Goal: Complete application form

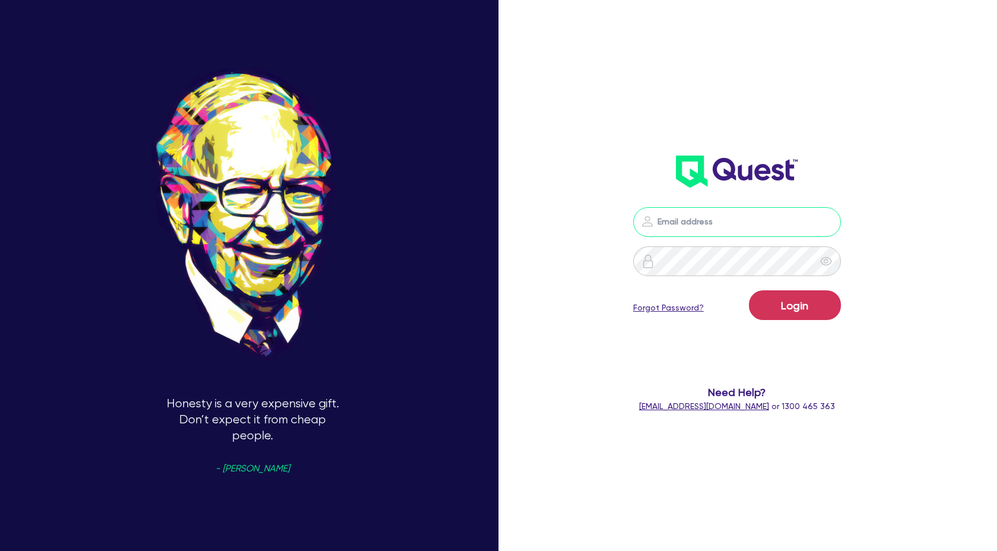
type input "claire@theglobalbeautygroup.com"
click at [795, 304] on button "Login" at bounding box center [795, 305] width 92 height 30
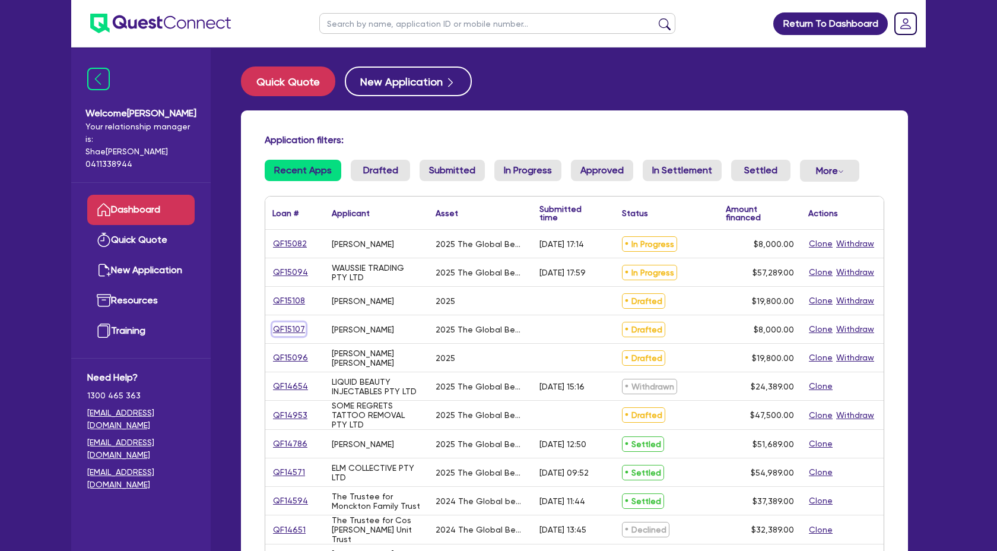
click at [297, 326] on link "QF15107" at bounding box center [289, 329] width 33 height 14
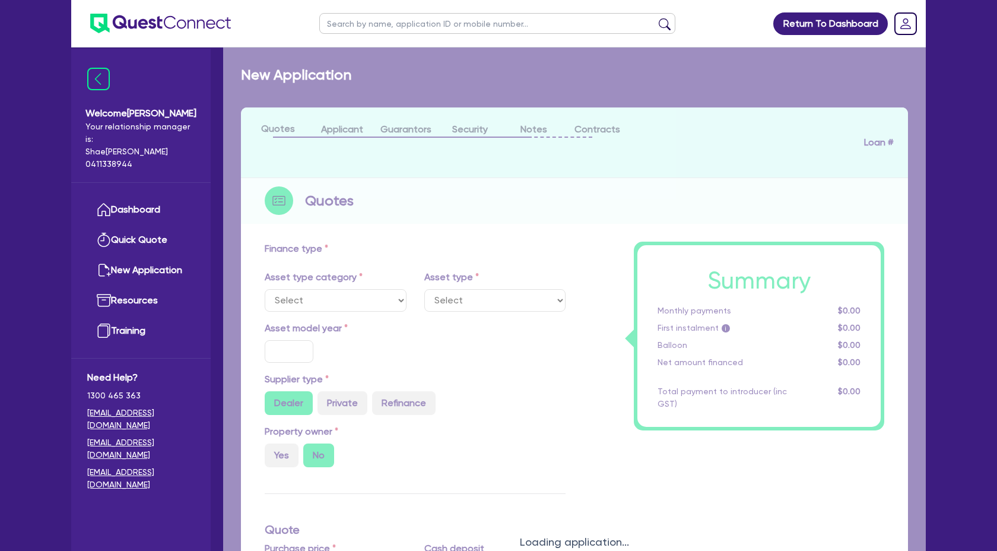
select select "TERTIARY_ASSETS"
type input "2025"
type input "10,000"
type input "2,000"
type input "4"
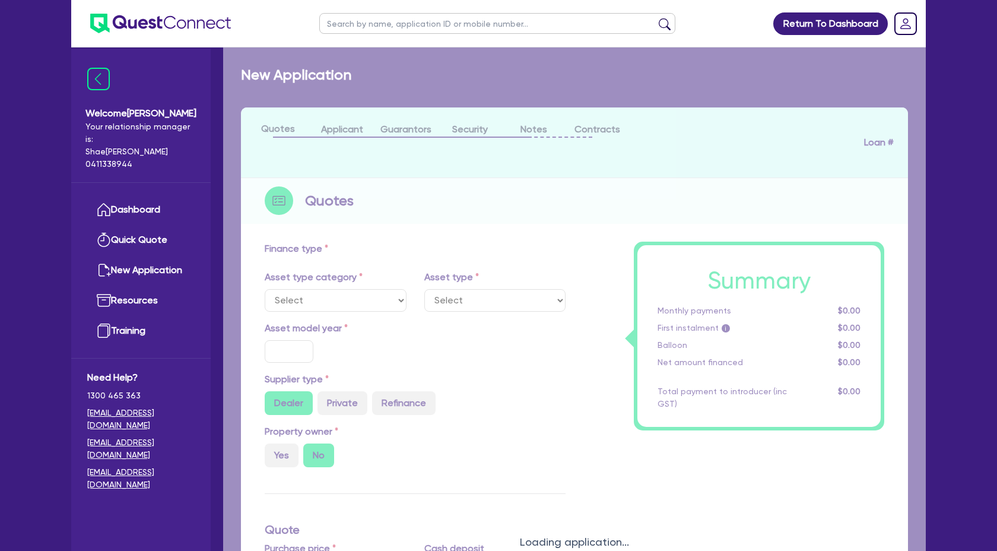
type input "320"
type input "17.59"
select select "BEAUTY_EQUIPMENT"
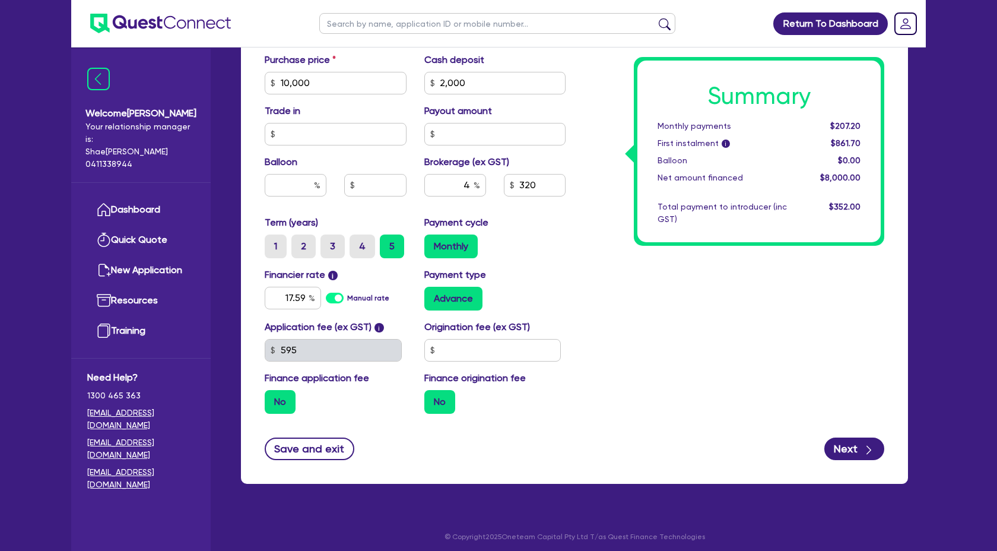
scroll to position [518, 0]
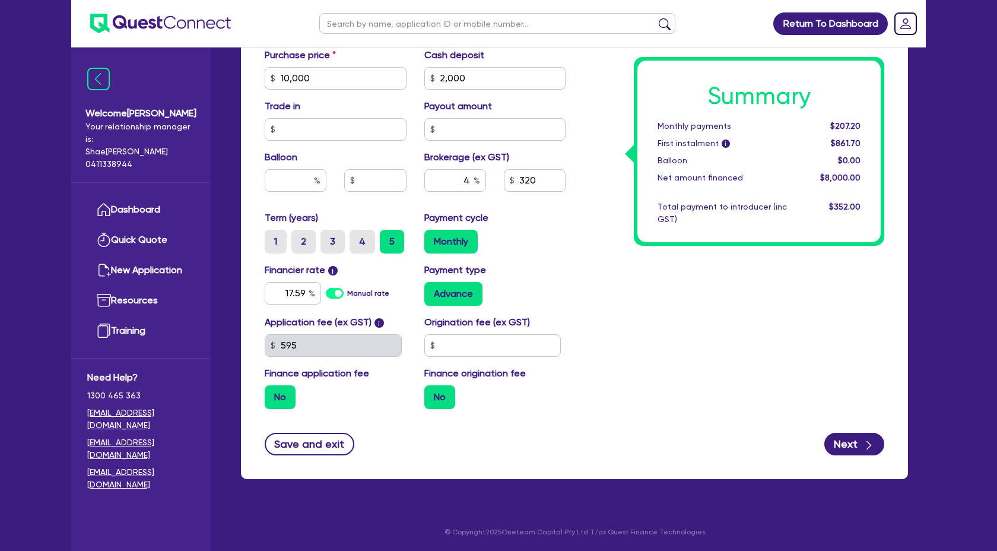
click at [823, 439] on div "Save and exit Next" at bounding box center [575, 444] width 638 height 23
click at [837, 442] on button "Next" at bounding box center [855, 444] width 60 height 23
type input "10,000"
type input "2,000"
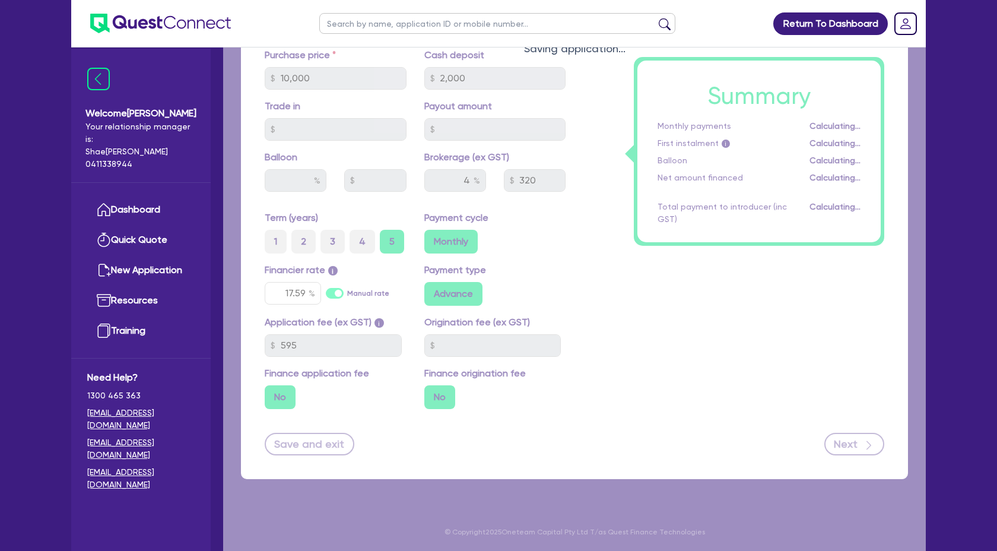
select select "SOLE_TRADER"
select select "HEALTH_BEAUTY"
select select "OTHER_HEALTH_BEAUTY"
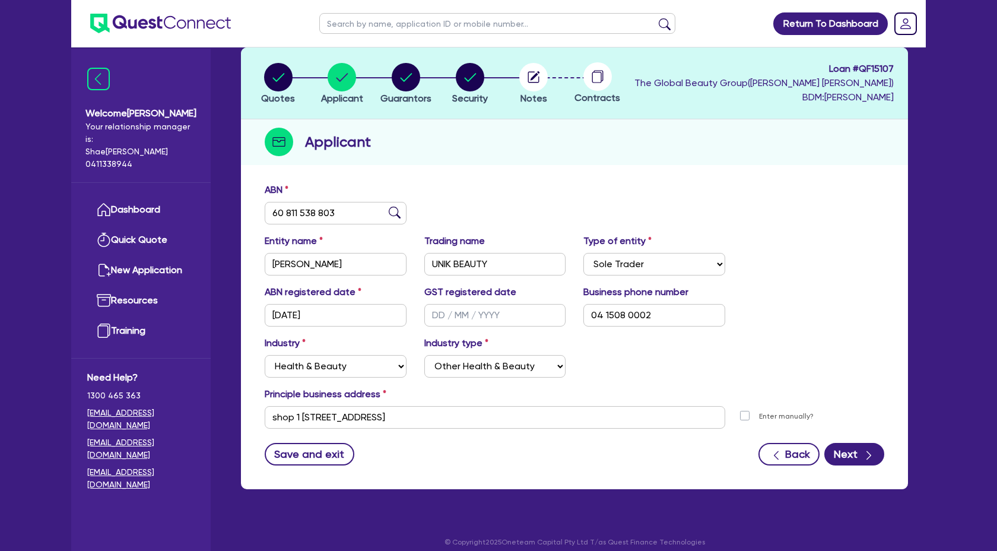
scroll to position [70, 0]
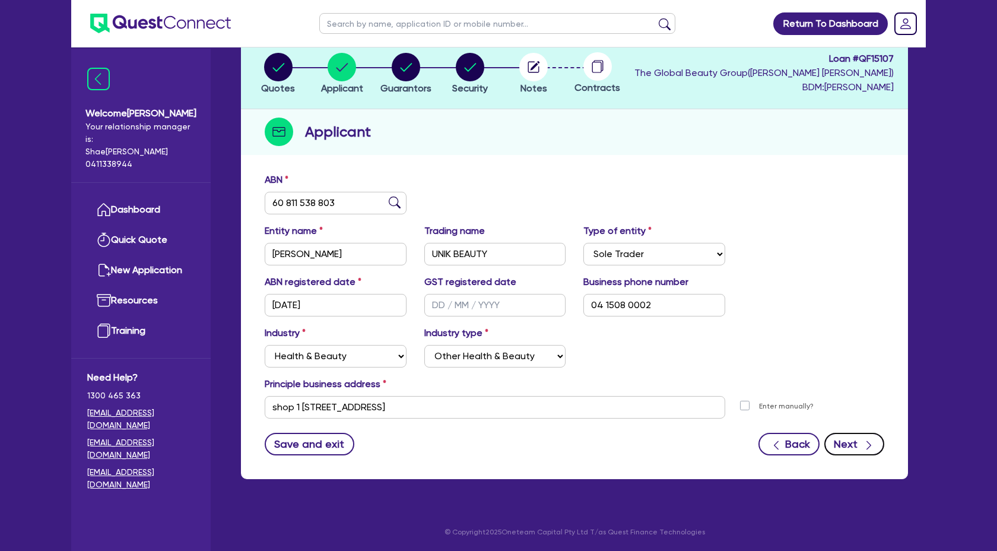
click at [846, 439] on button "Next" at bounding box center [855, 444] width 60 height 23
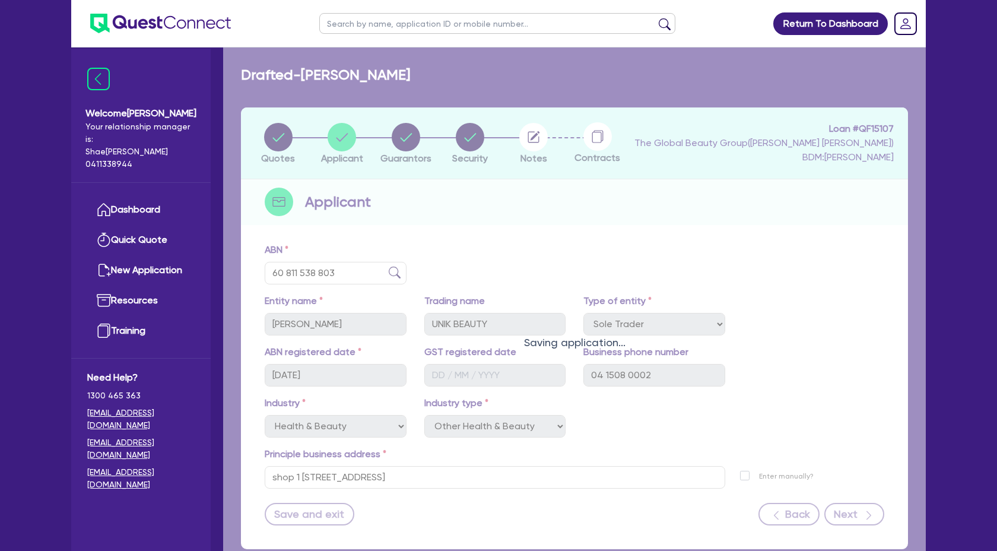
select select "MS"
select select "NSW"
select select "DE_FACTO"
select select "NSW"
select select "CASH"
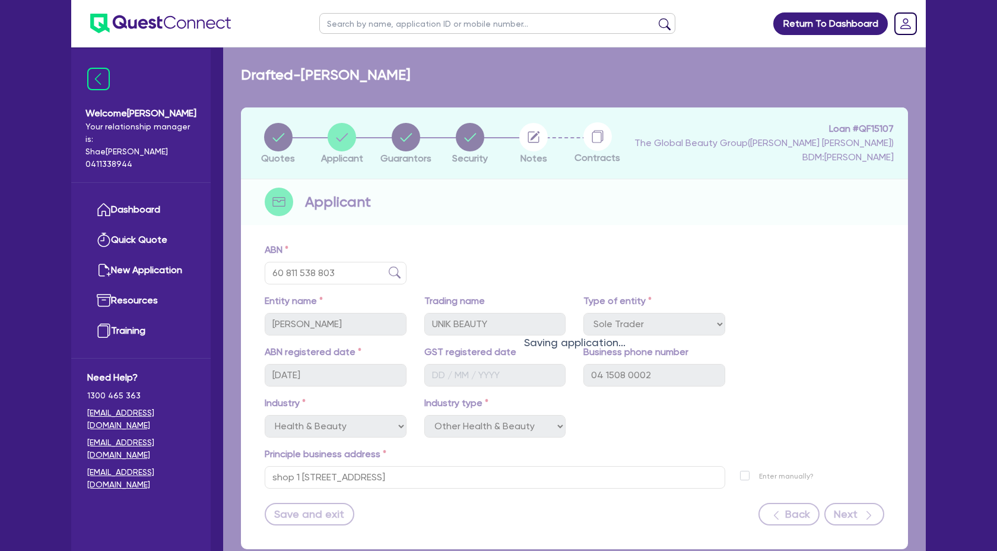
select select "HOUSEHOLD_PERSONAL"
select select "OTHER"
select select "VEHICLE_LOAN"
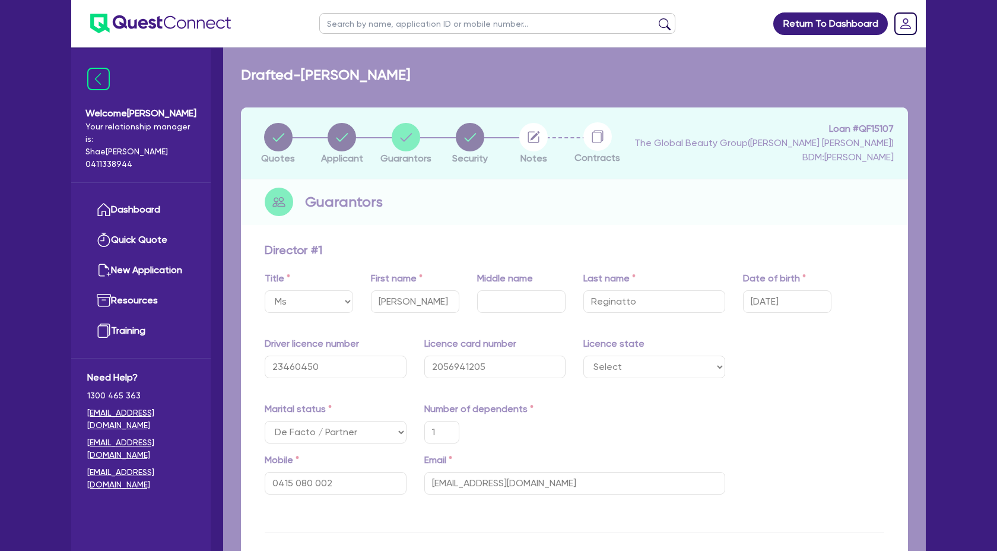
type input "1"
type input "0415 080 002"
type input "26,000"
type input "25,000"
type input "21,500"
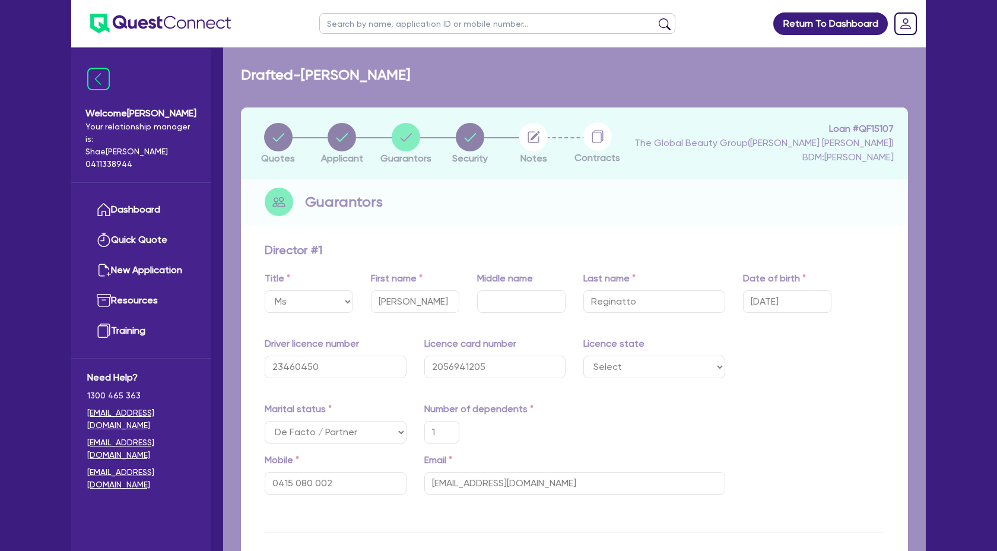
type input "10,291"
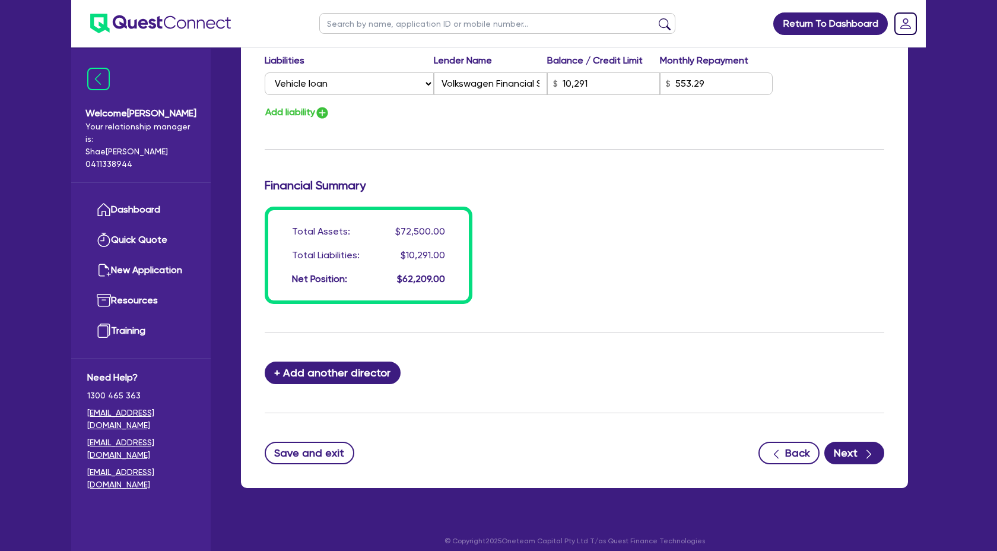
scroll to position [970, 0]
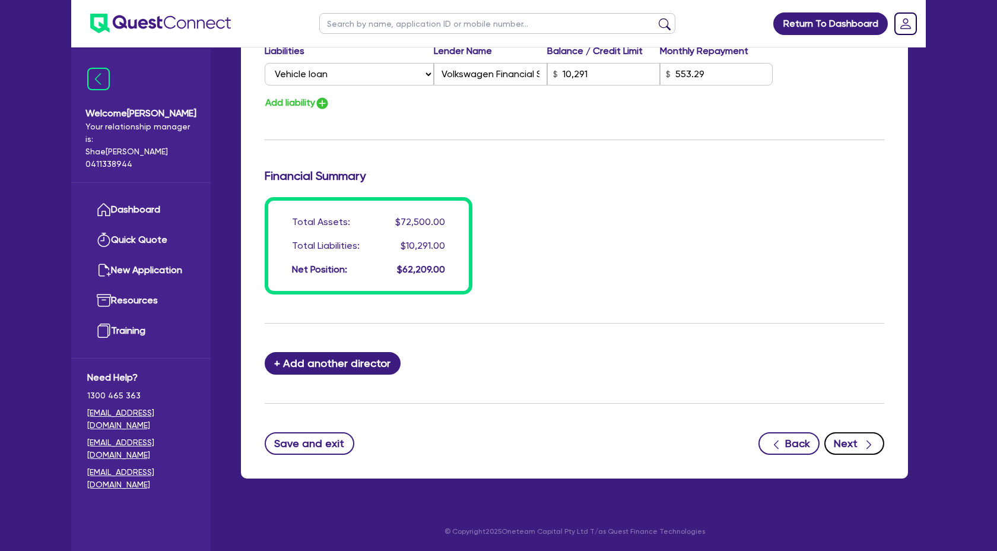
click at [851, 436] on button "Next" at bounding box center [855, 443] width 60 height 23
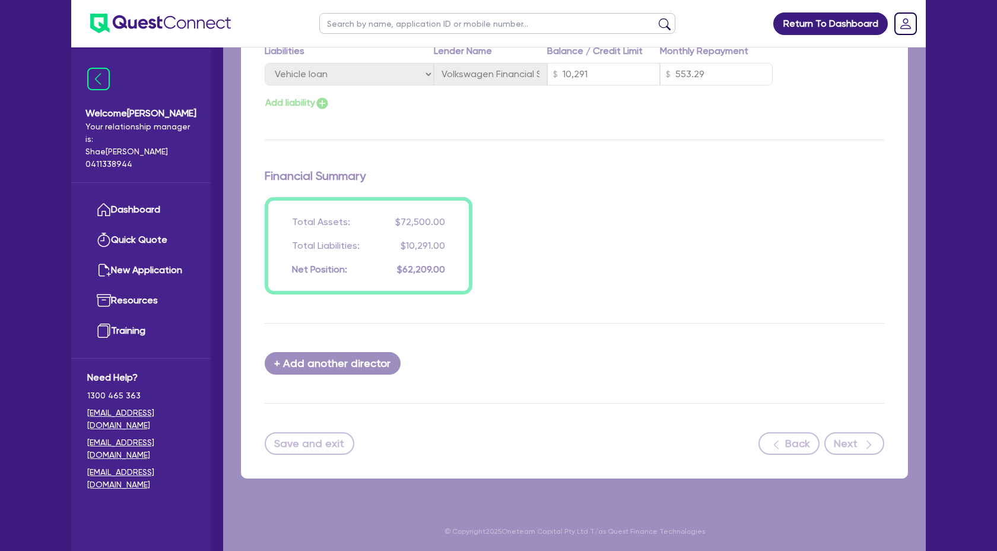
select select "TERTIARY_ASSETS"
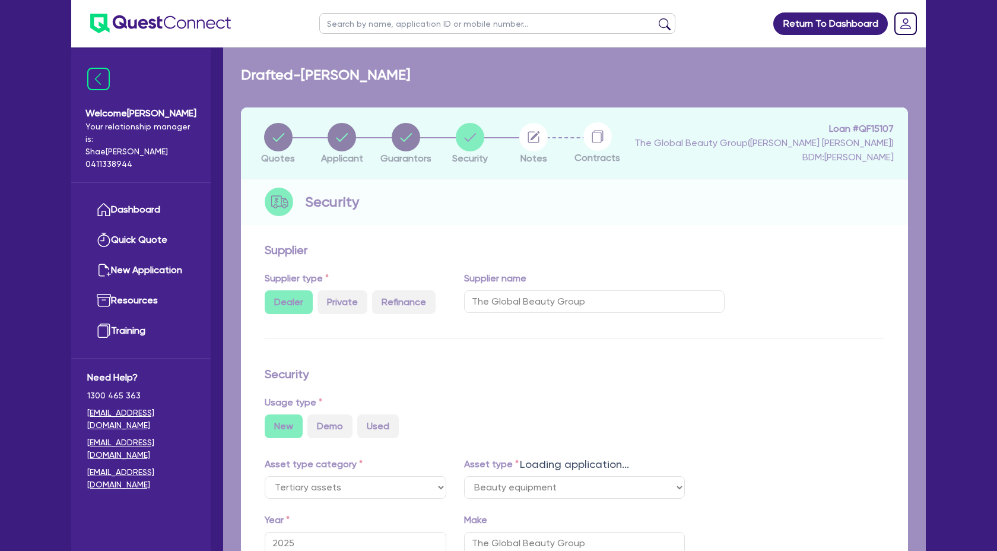
select select "BEAUTY_EQUIPMENT"
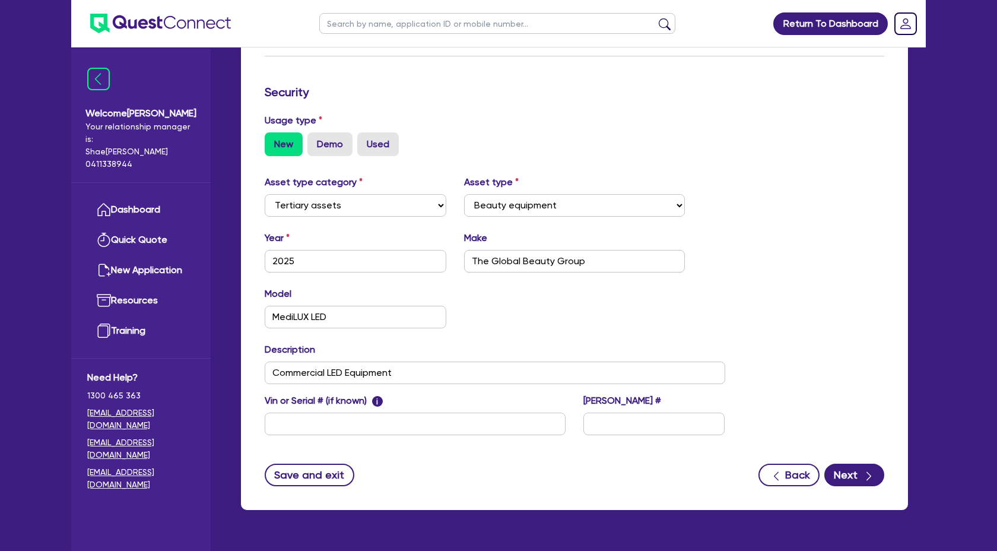
scroll to position [313, 0]
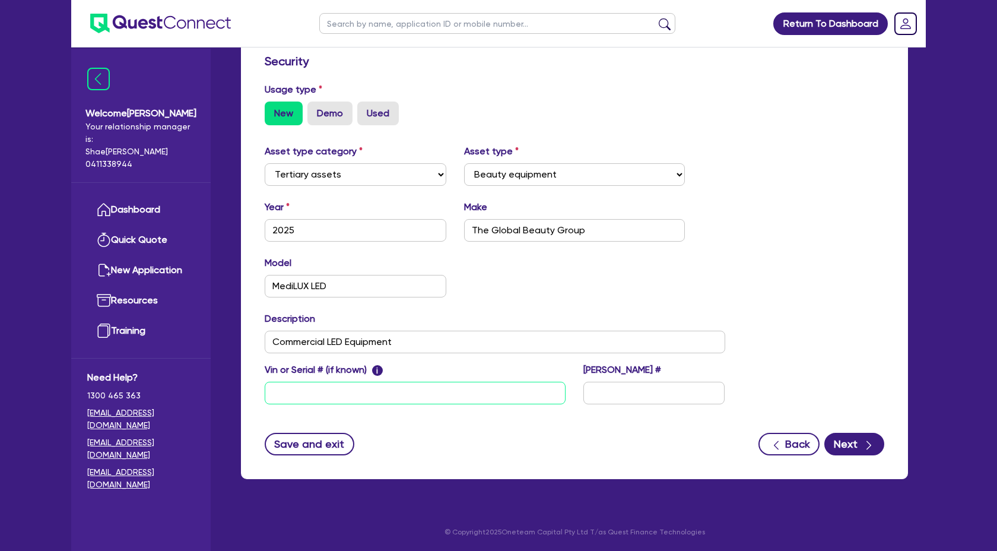
click at [308, 386] on input "text" at bounding box center [415, 393] width 301 height 23
paste input "S/N: B07M08P2005 MY:04/25"
type input "S/N: B07M08P2005 MY:04/25"
click at [854, 447] on button "Next" at bounding box center [855, 444] width 60 height 23
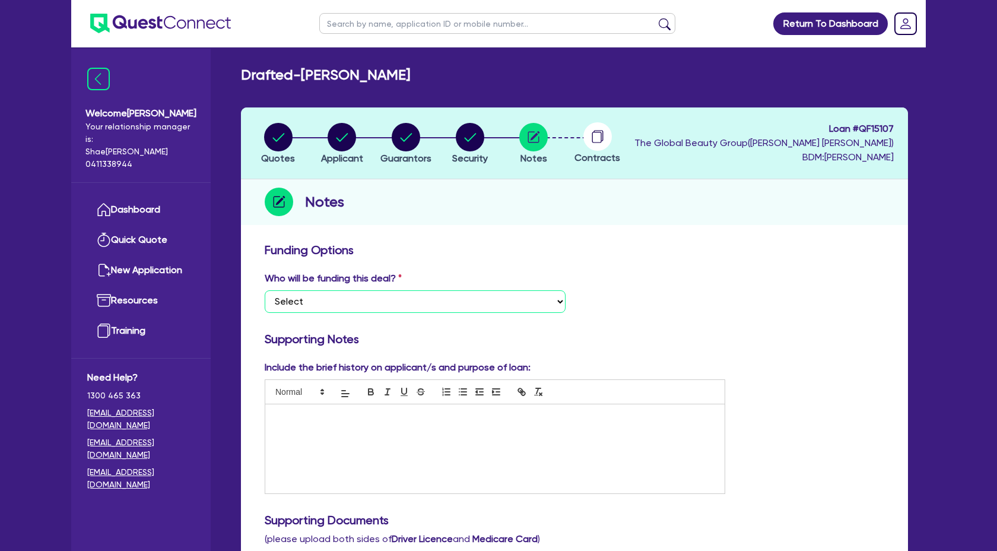
click at [556, 295] on select "Select I want Quest to fund 100% I will fund 100% I will co-fund with Quest Oth…" at bounding box center [415, 301] width 301 height 23
select select "Quest Finance - Own Book"
click at [265, 290] on select "Select I want Quest to fund 100% I will fund 100% I will co-fund with Quest Oth…" at bounding box center [415, 301] width 301 height 23
click at [366, 427] on div at bounding box center [495, 448] width 460 height 89
click at [299, 432] on div at bounding box center [495, 448] width 460 height 89
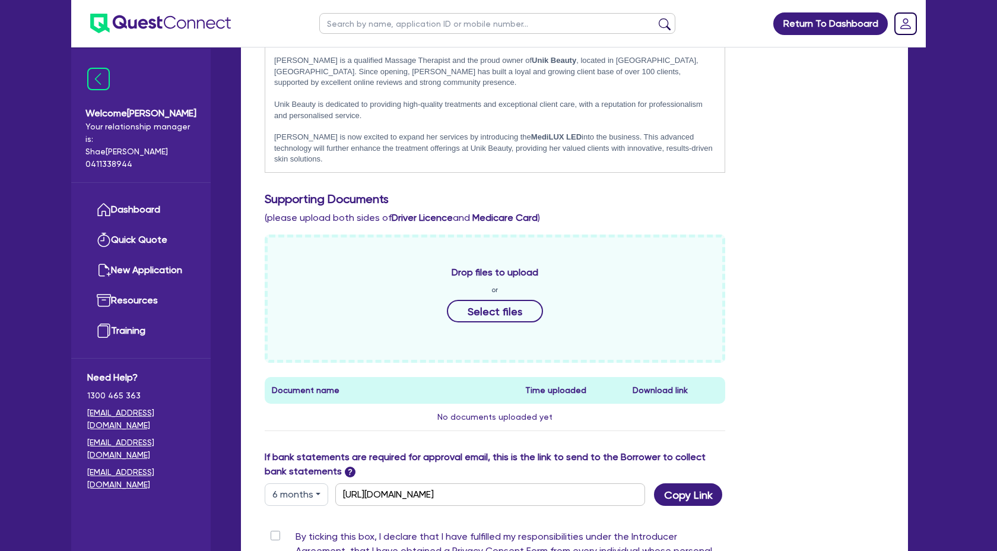
scroll to position [387, 0]
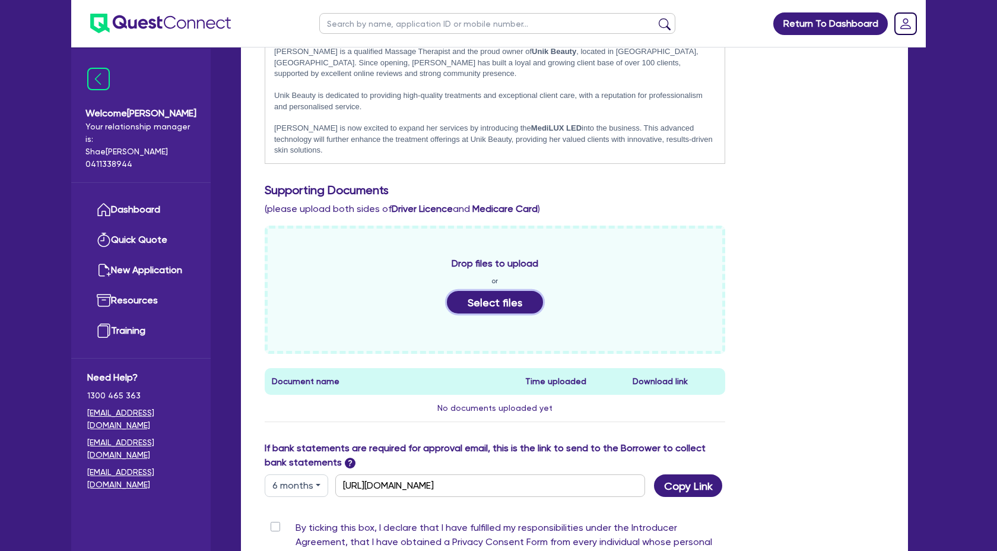
click at [498, 299] on button "Select files" at bounding box center [495, 302] width 96 height 23
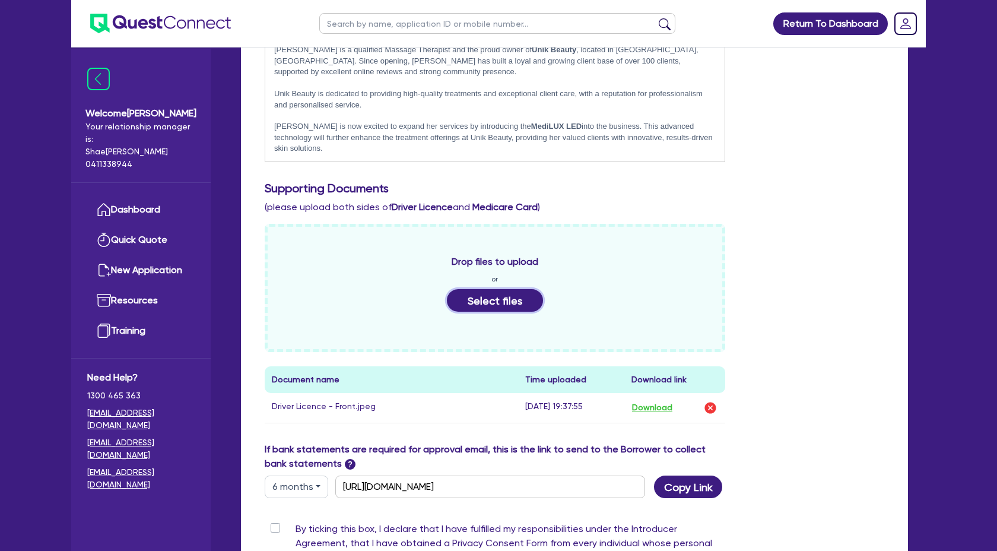
click at [517, 300] on div "Drop files to upload or Select files" at bounding box center [495, 288] width 461 height 128
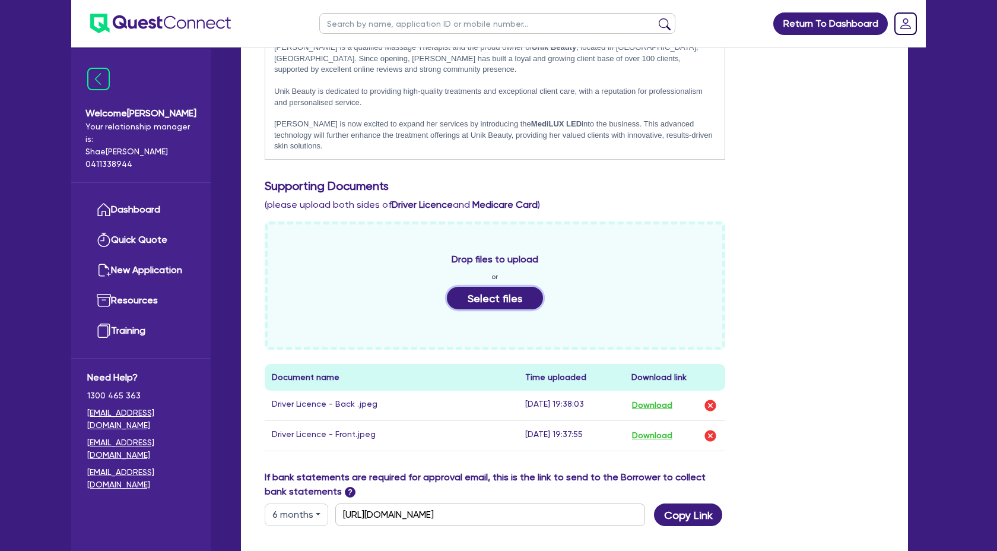
click at [505, 296] on button "Select files" at bounding box center [495, 298] width 96 height 23
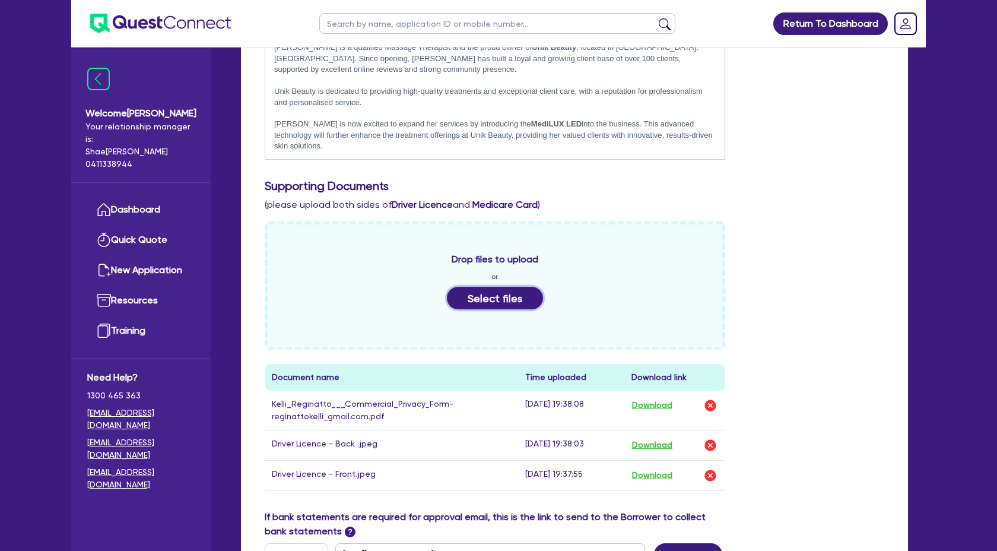
click at [490, 291] on button "Select files" at bounding box center [495, 298] width 96 height 23
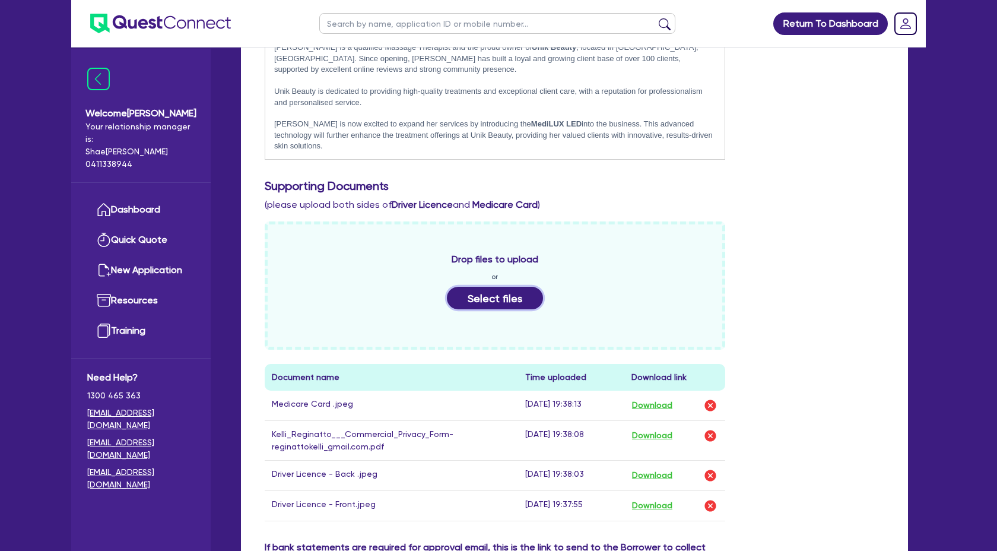
scroll to position [394, 0]
click at [518, 286] on button "Select files" at bounding box center [495, 297] width 96 height 23
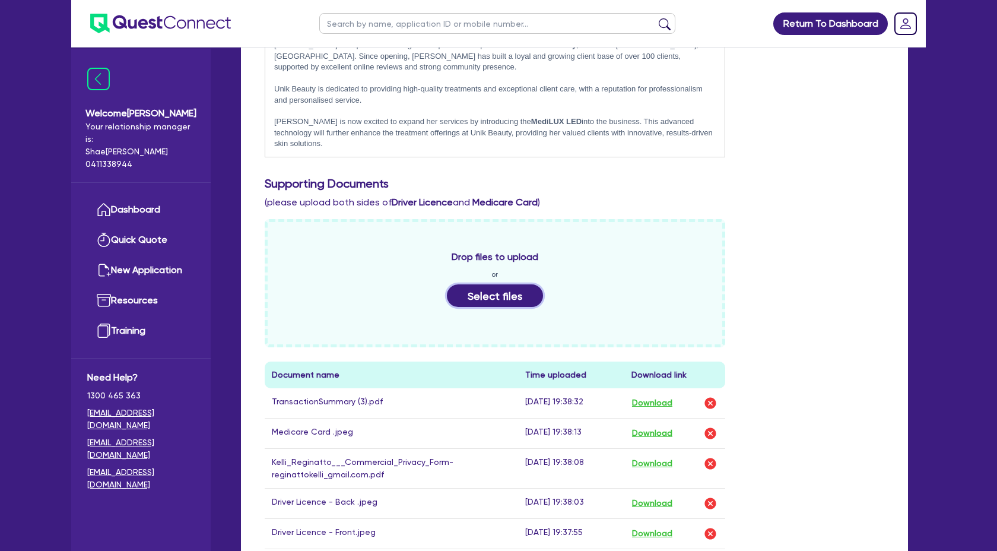
click at [527, 290] on button "Select files" at bounding box center [495, 295] width 96 height 23
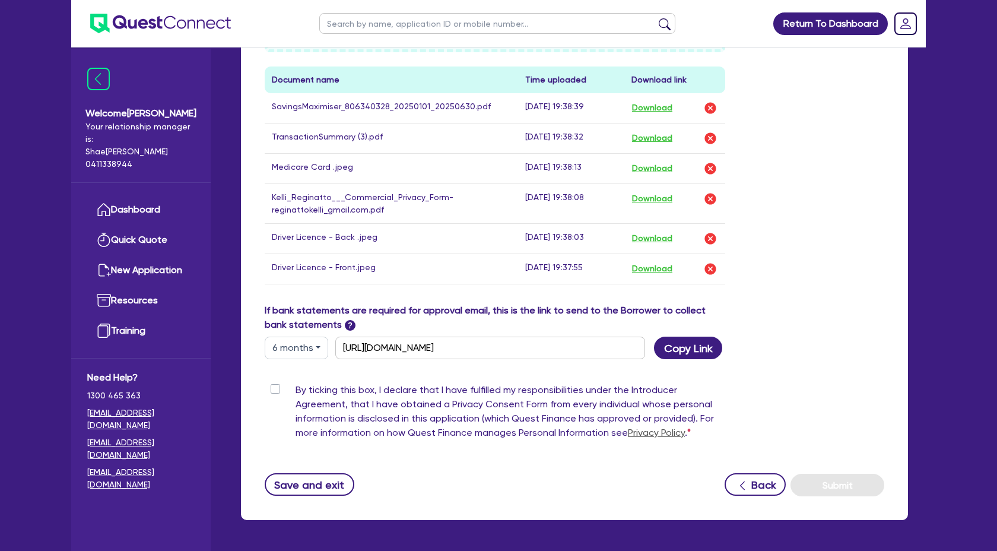
scroll to position [689, 0]
click at [296, 382] on label "By ticking this box, I declare that I have fulfilled my responsibilities under …" at bounding box center [511, 413] width 430 height 62
click at [274, 382] on input "By ticking this box, I declare that I have fulfilled my responsibilities under …" at bounding box center [269, 387] width 9 height 11
checkbox input "true"
click at [836, 476] on button "Submit" at bounding box center [838, 484] width 94 height 23
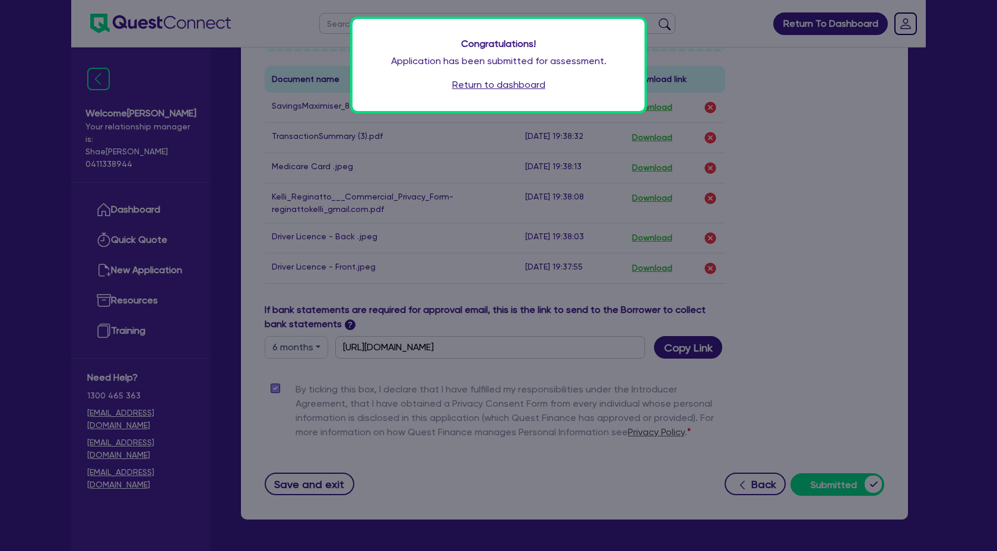
click at [494, 78] on link "Return to dashboard" at bounding box center [498, 85] width 93 height 14
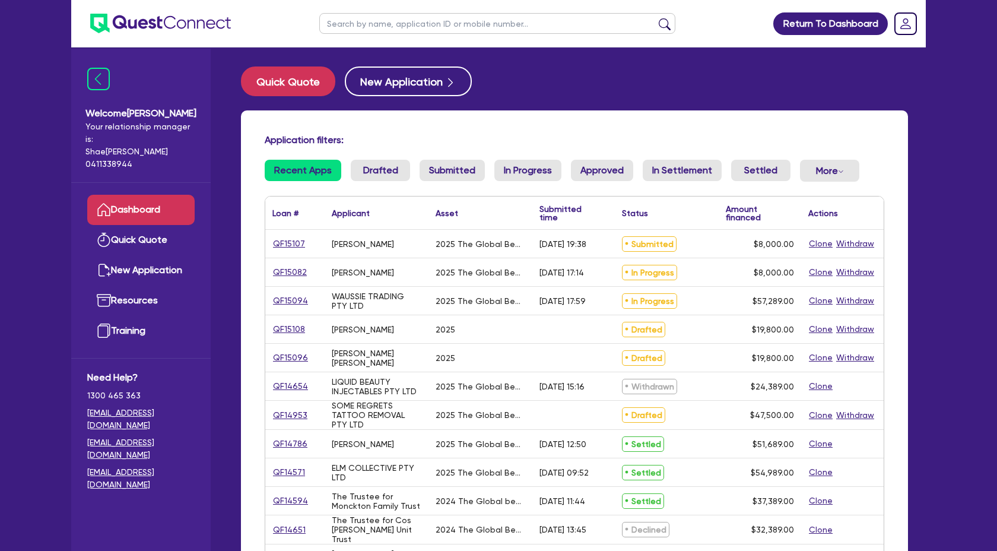
scroll to position [1068, 0]
